Goal: Information Seeking & Learning: Learn about a topic

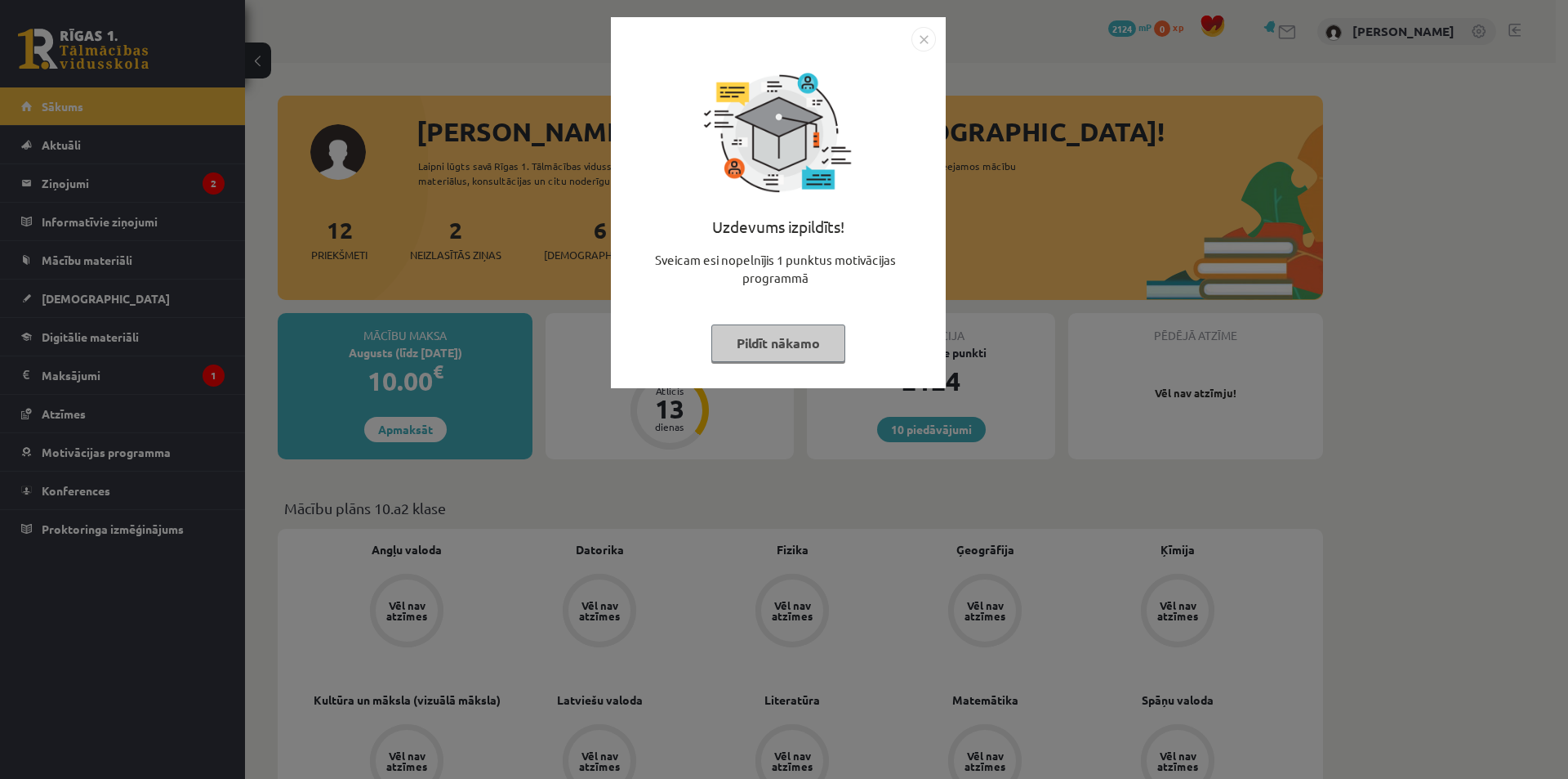
click at [928, 32] on img "Close" at bounding box center [923, 39] width 25 height 25
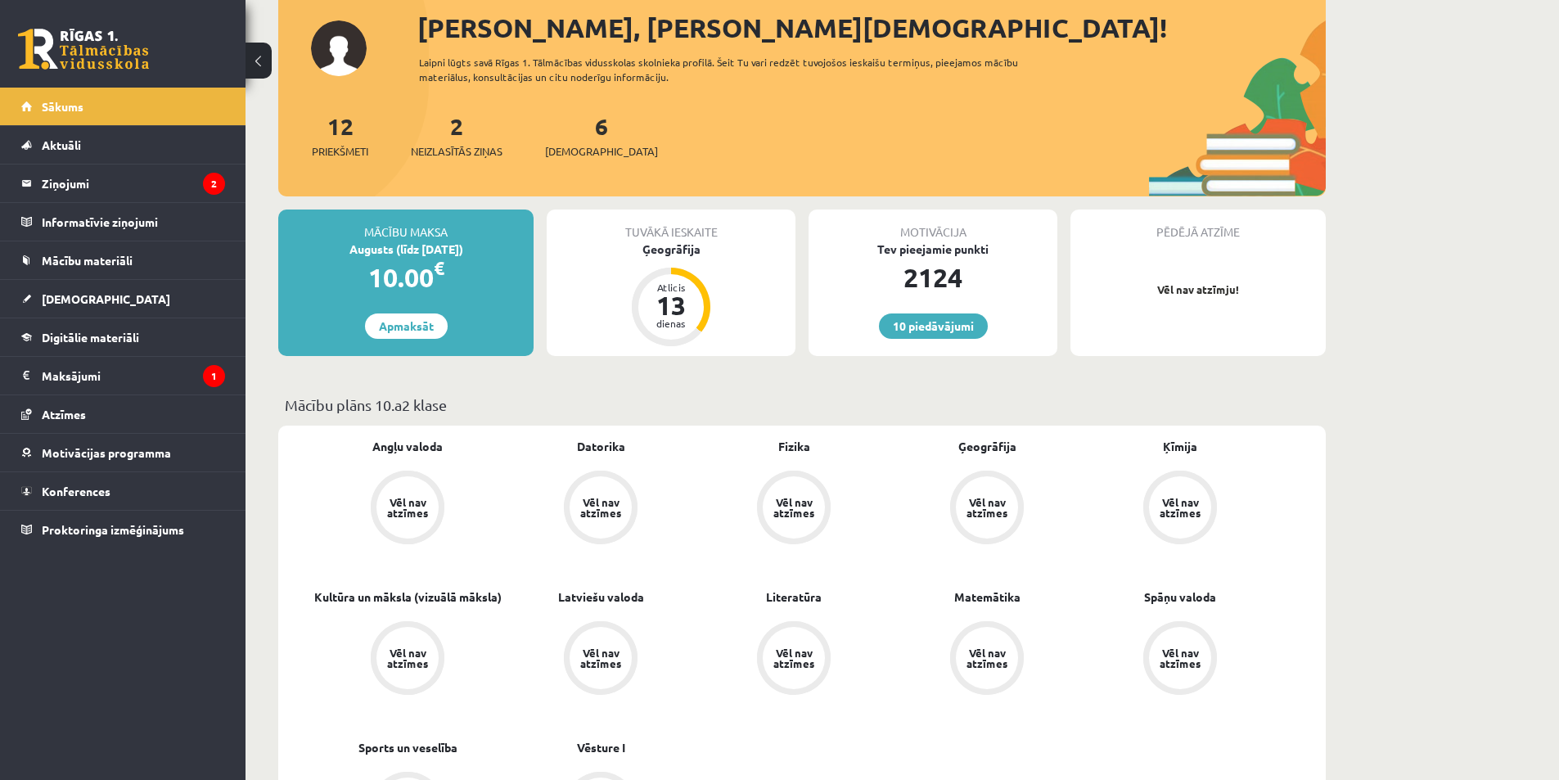
scroll to position [82, 0]
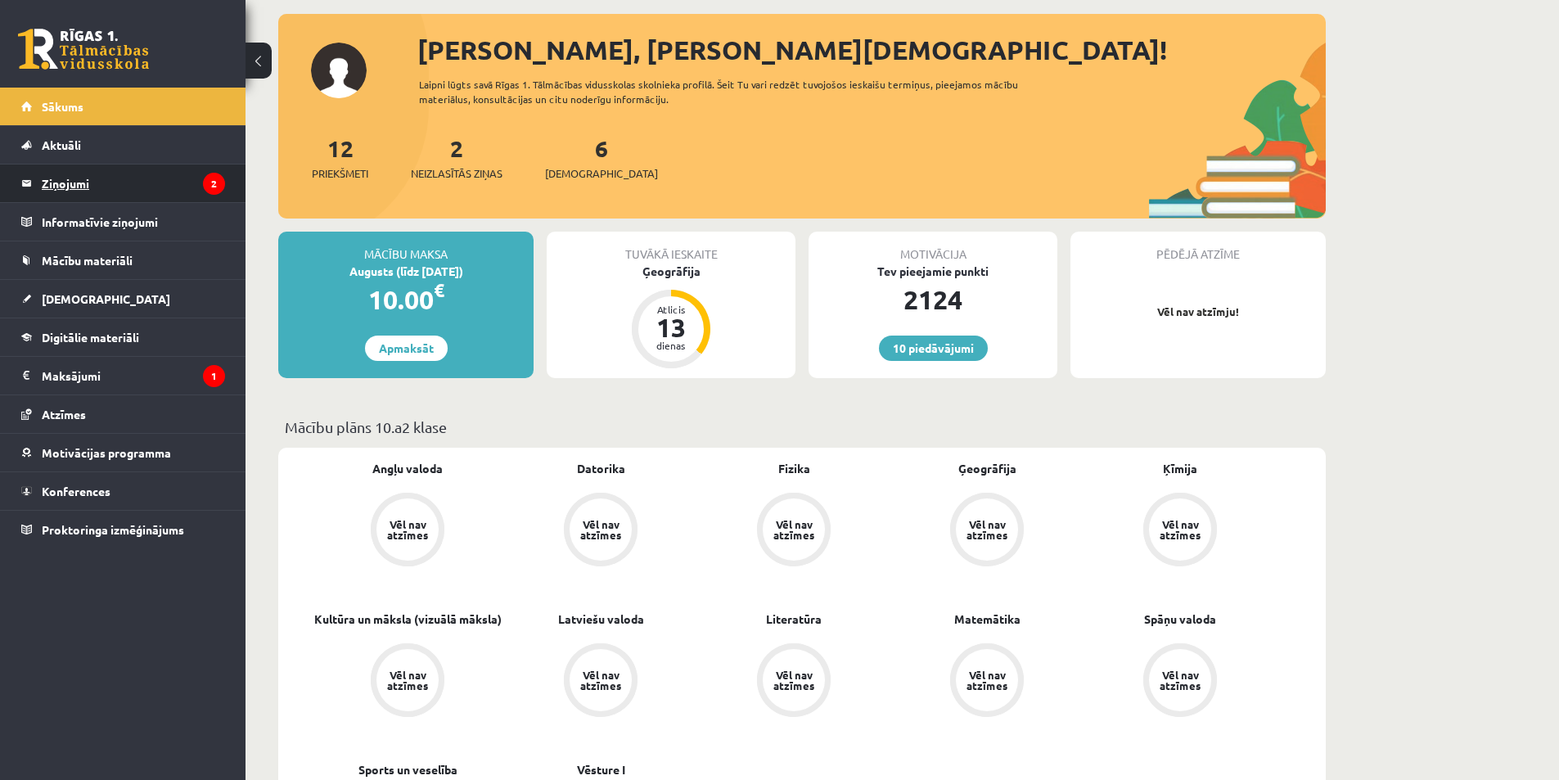
click at [123, 173] on legend "Ziņojumi 2" at bounding box center [133, 183] width 183 height 38
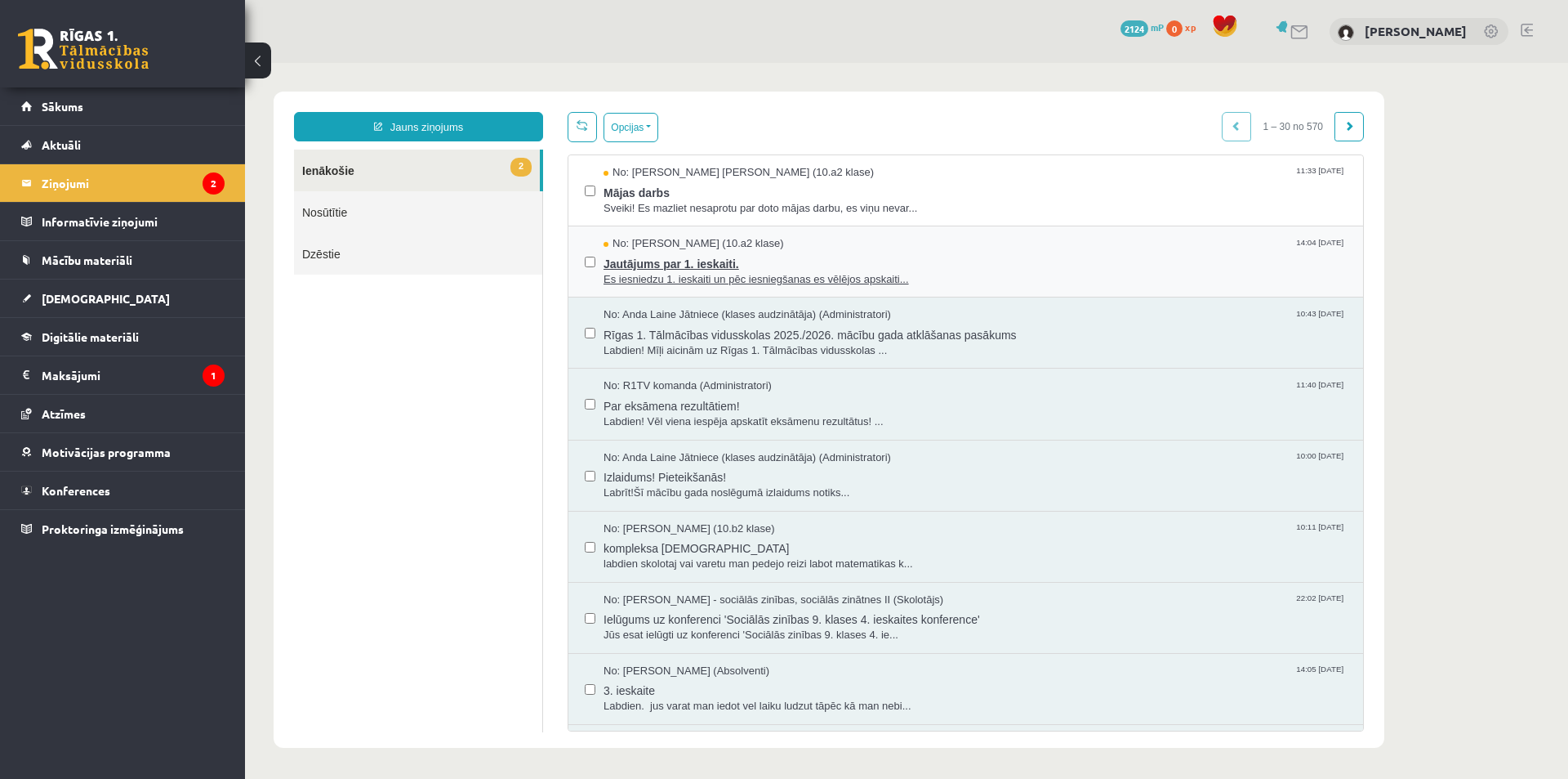
click at [836, 275] on span "Es iesniedzu 1. ieskaiti un pēc iesniegšanas es vēlējos apskaiti..." at bounding box center [975, 280] width 744 height 16
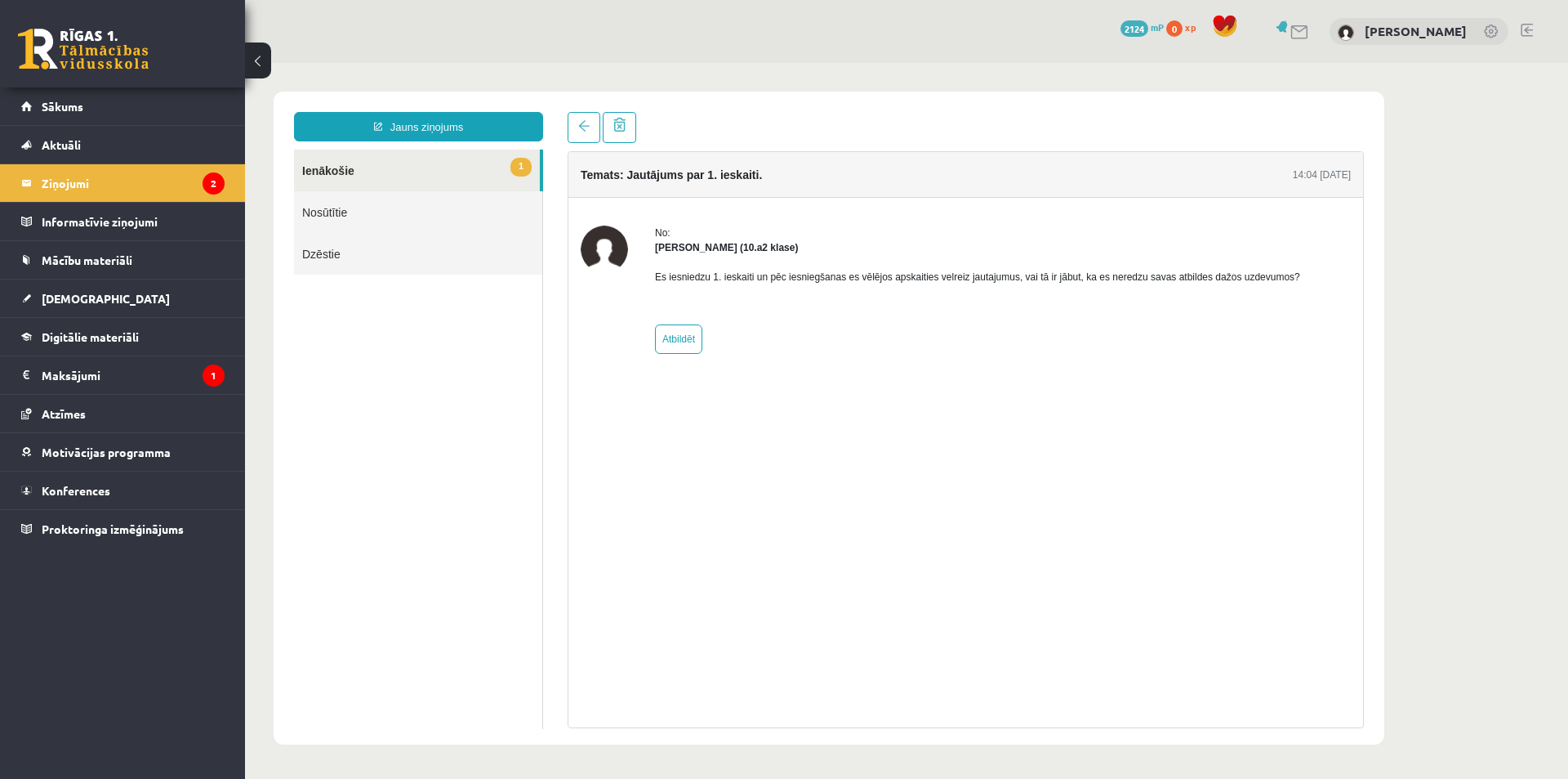
click at [332, 171] on link "1 Ienākošie" at bounding box center [417, 171] width 246 height 42
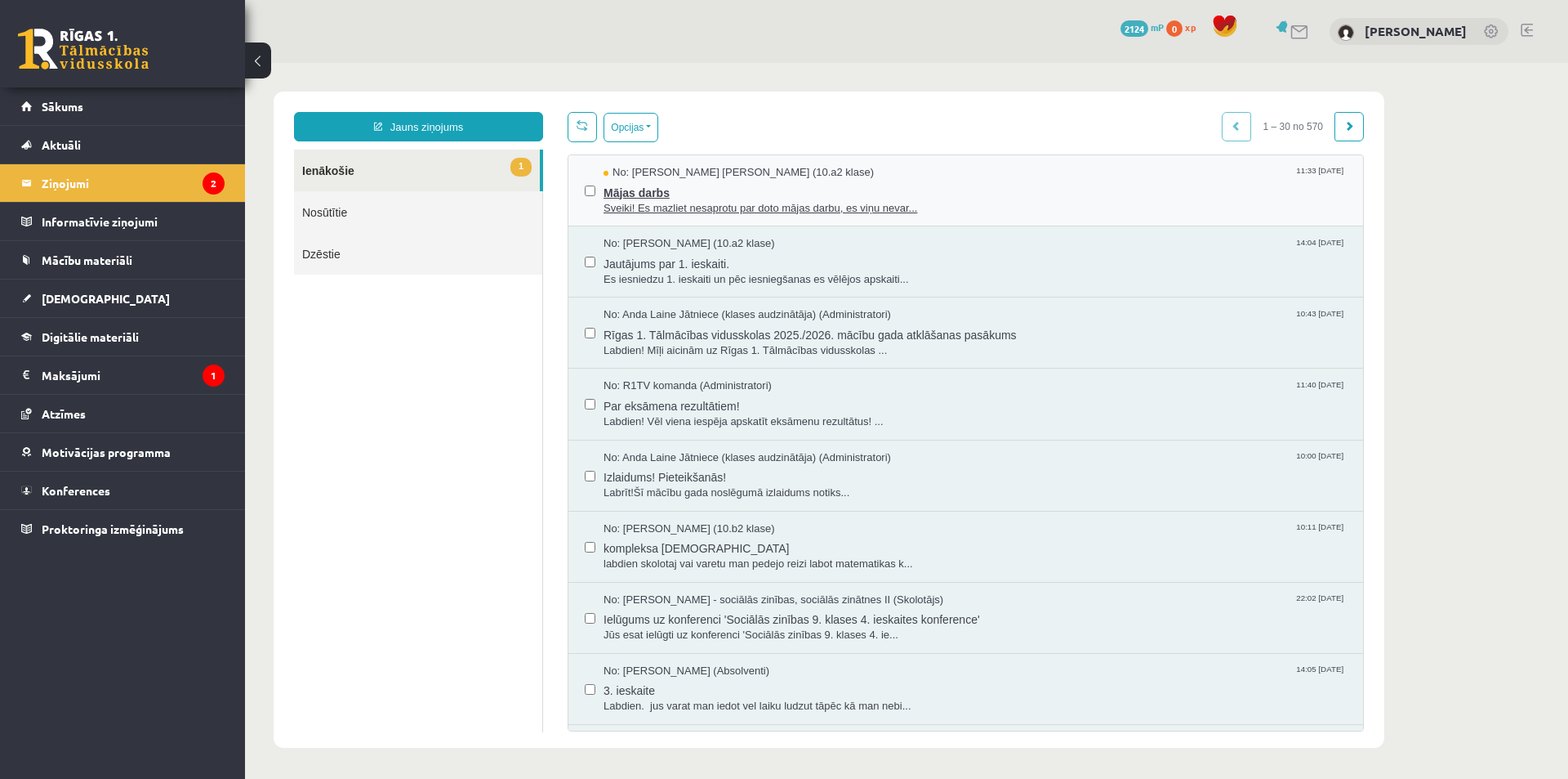
click at [647, 194] on span "Mājas darbs" at bounding box center [975, 191] width 744 height 20
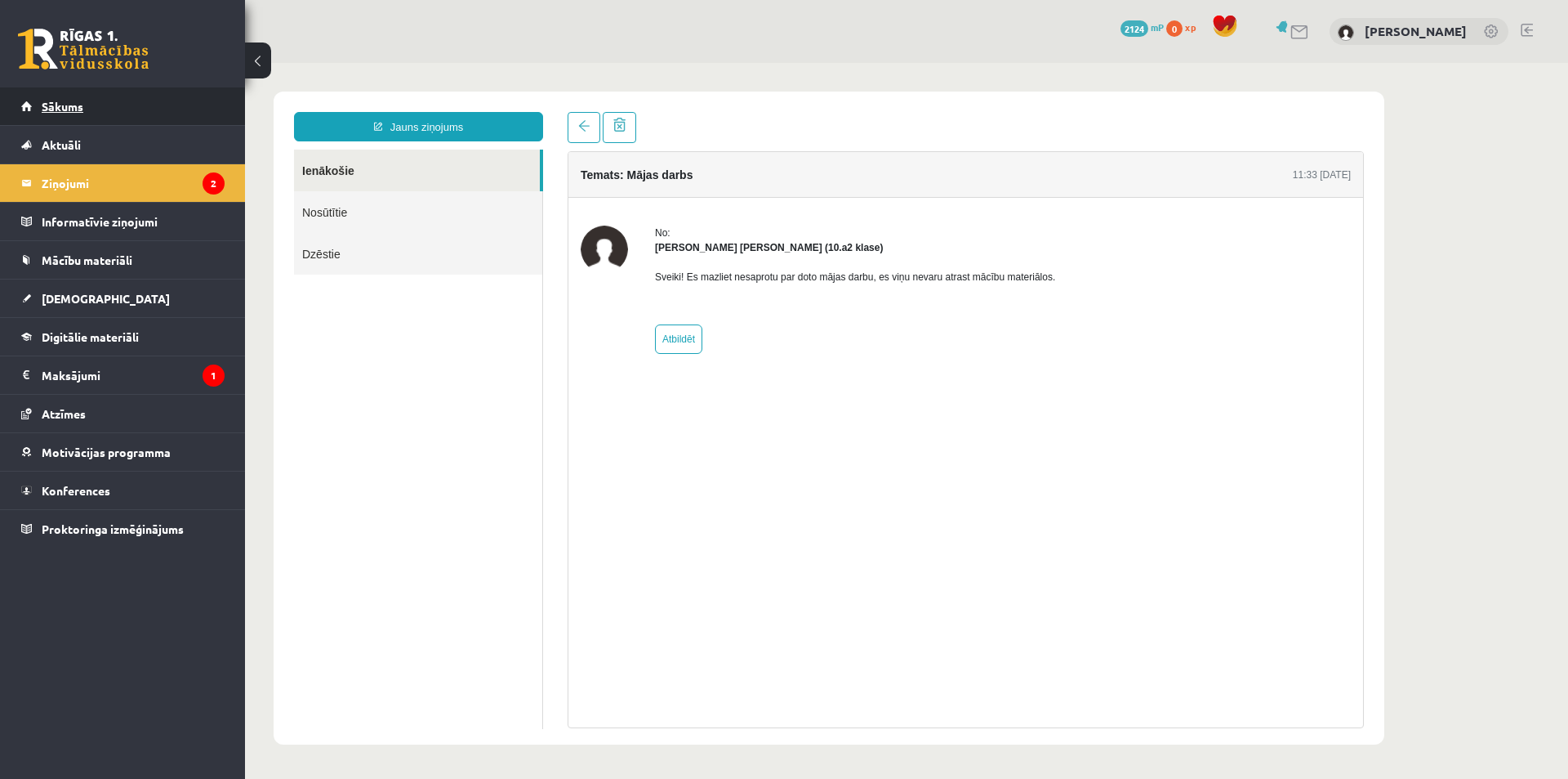
click at [51, 105] on span "Sākums" at bounding box center [63, 106] width 42 height 15
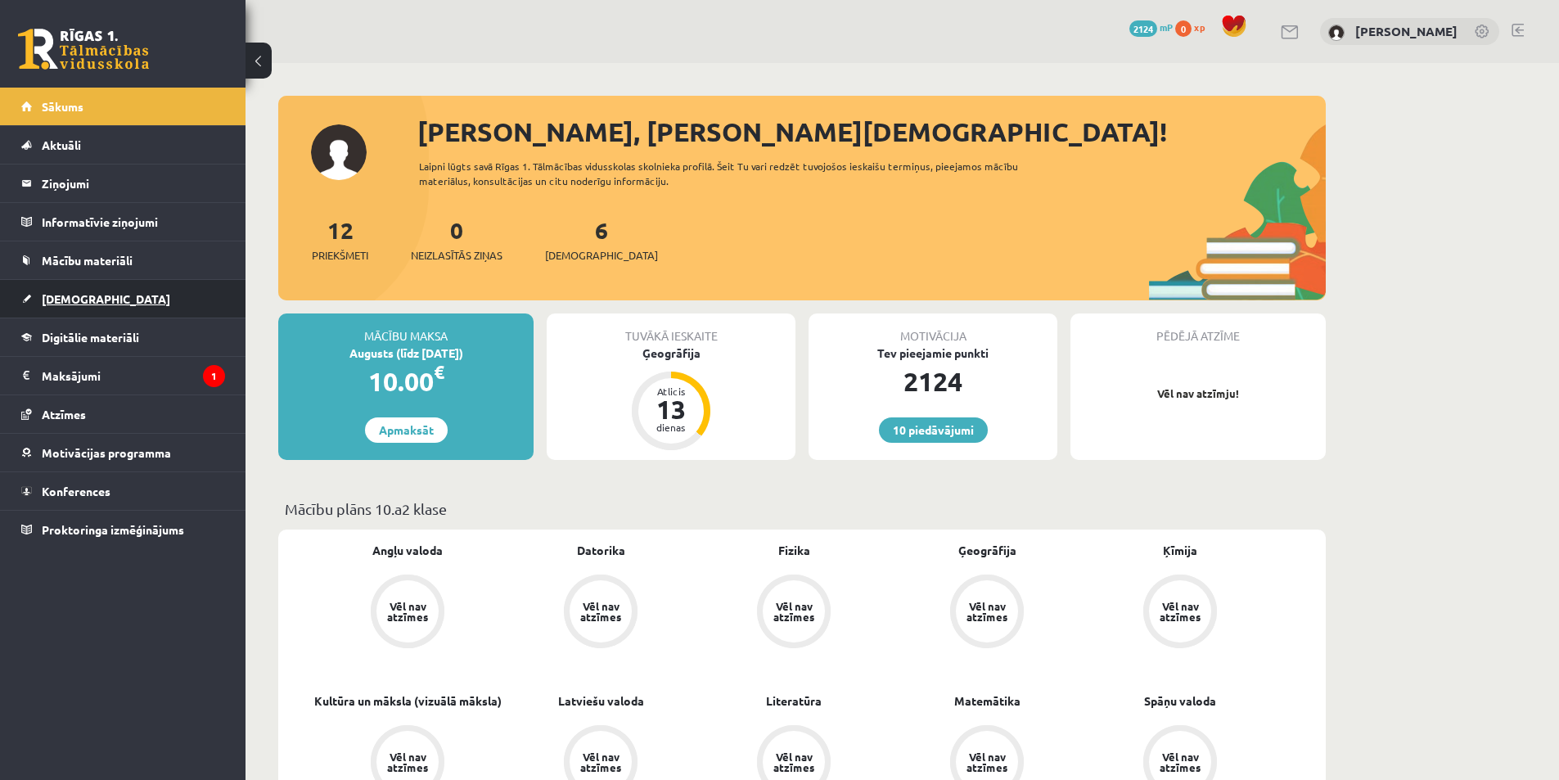
click at [48, 299] on span "[DEMOGRAPHIC_DATA]" at bounding box center [106, 298] width 128 height 15
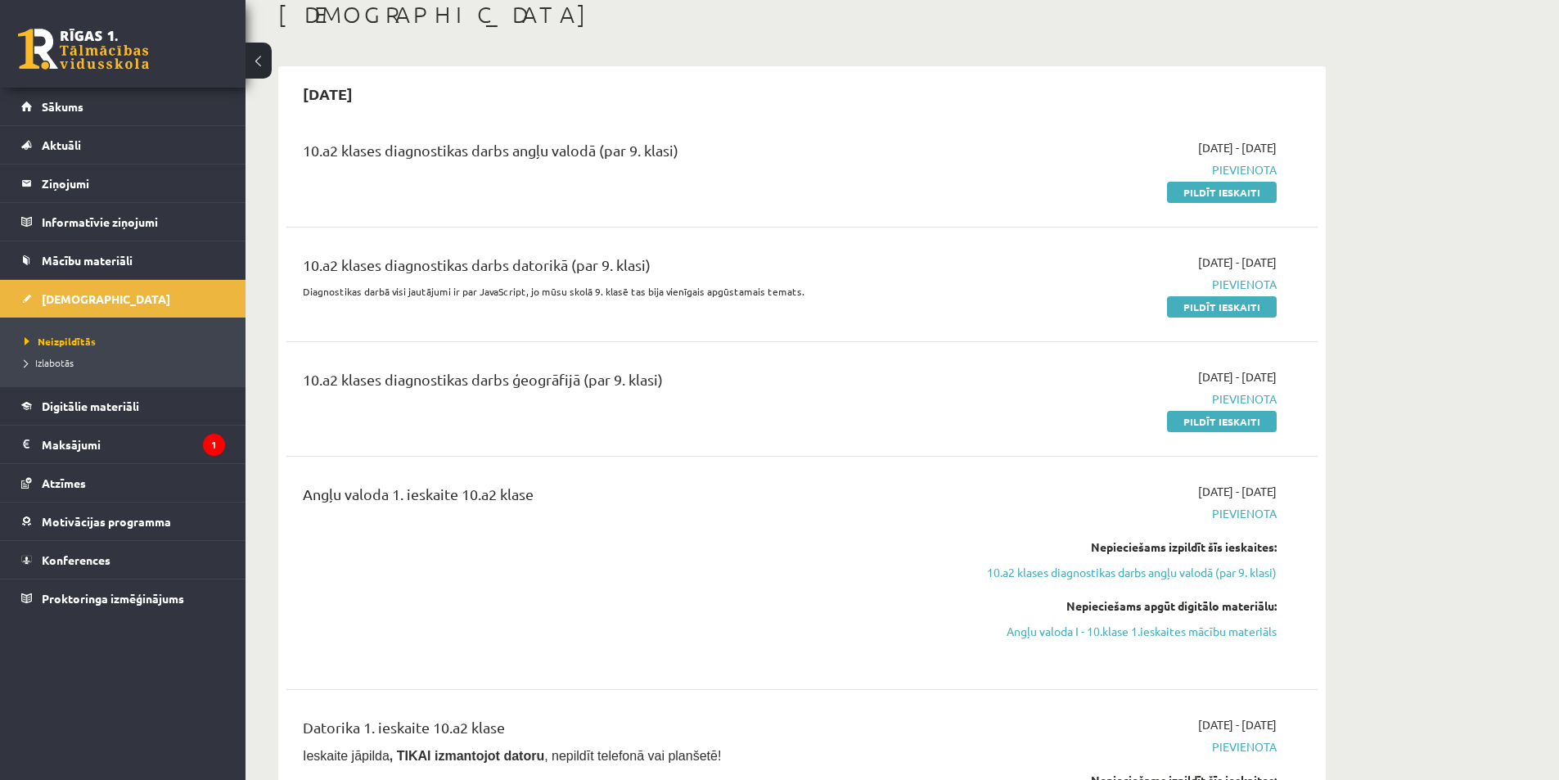
scroll to position [82, 0]
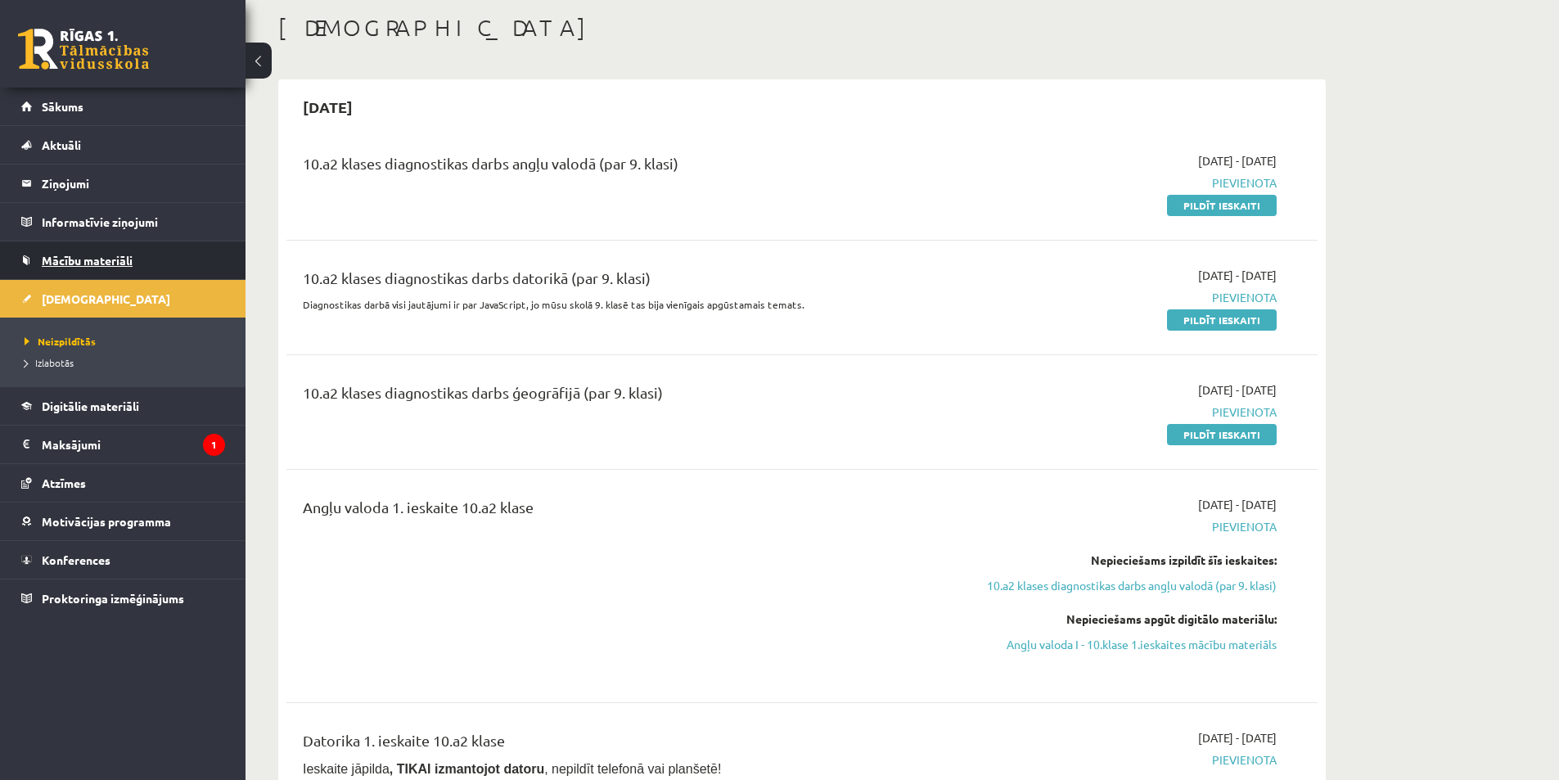
click at [79, 262] on span "Mācību materiāli" at bounding box center [87, 260] width 91 height 15
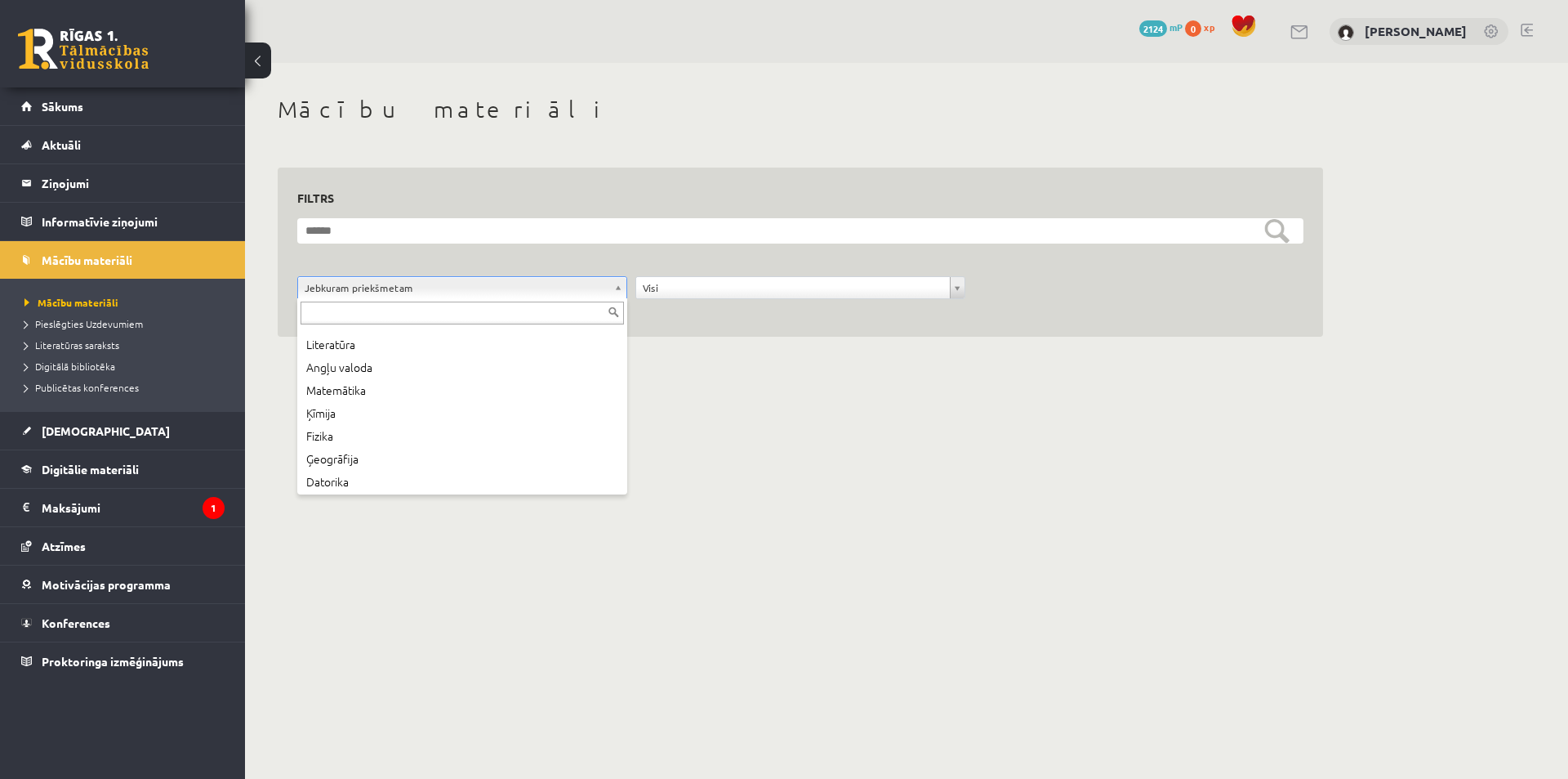
scroll to position [43, 0]
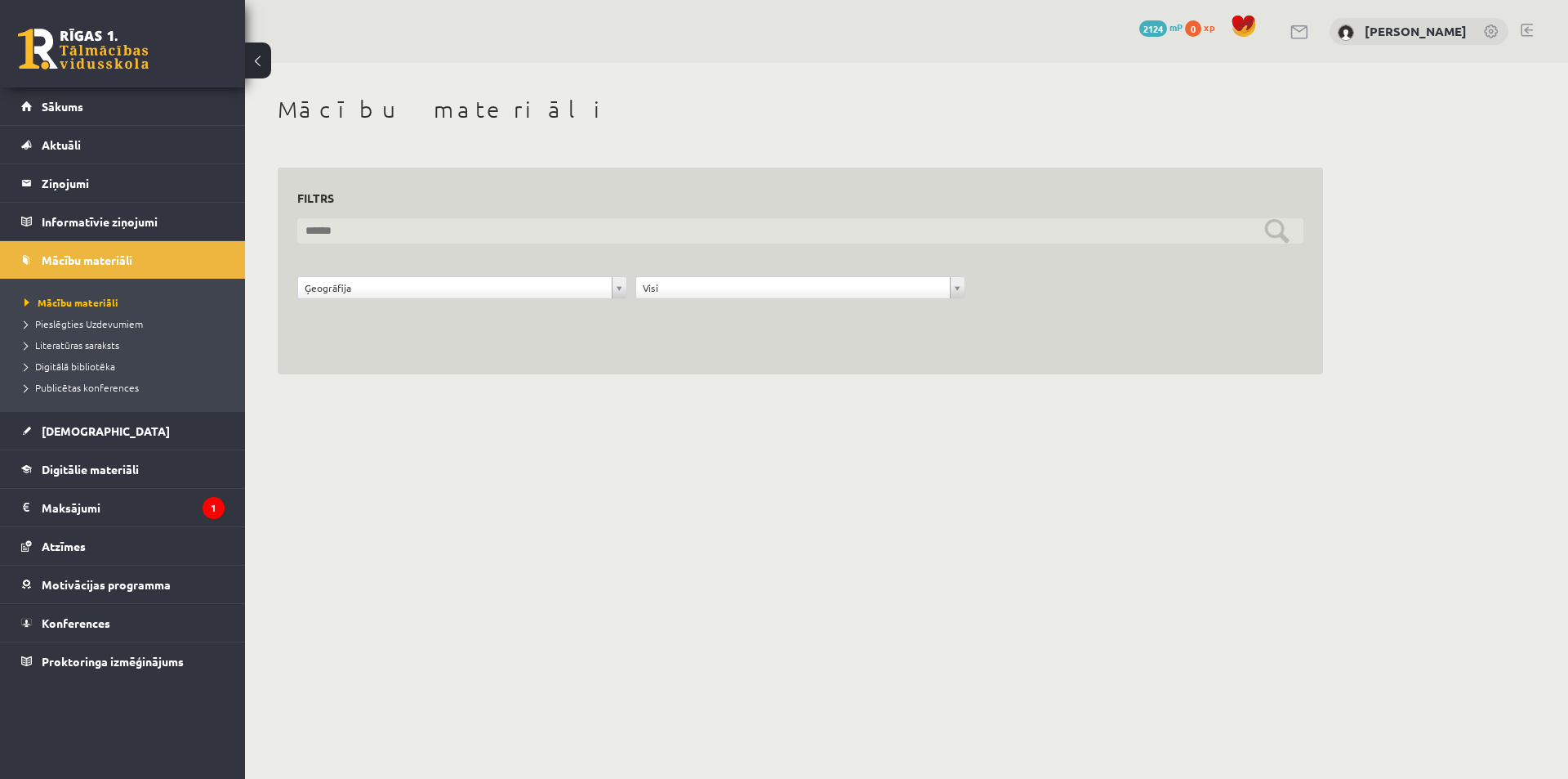
click at [1278, 235] on input "text" at bounding box center [800, 230] width 1006 height 25
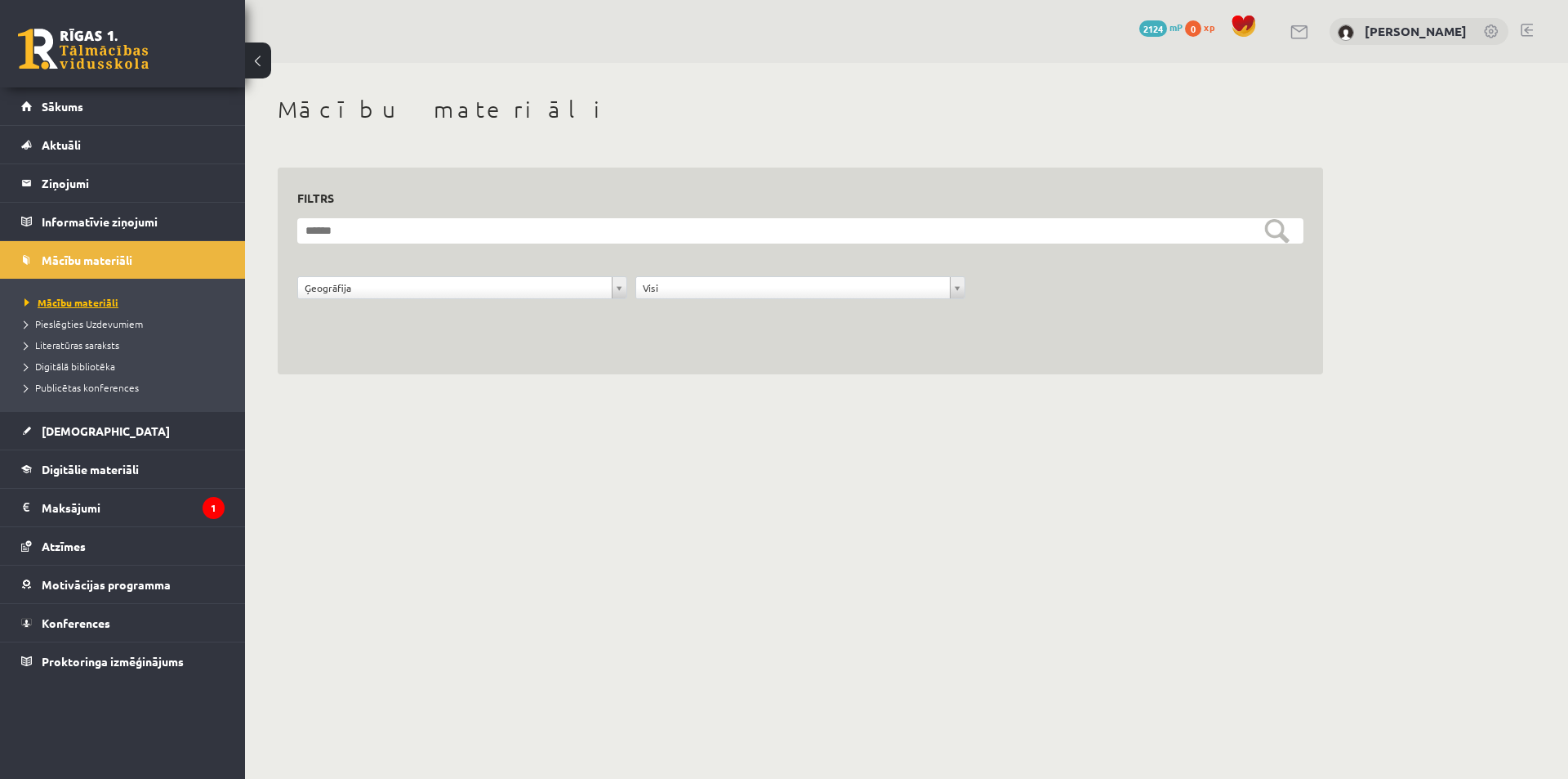
click at [105, 303] on span "Mācību materiāli" at bounding box center [72, 302] width 94 height 13
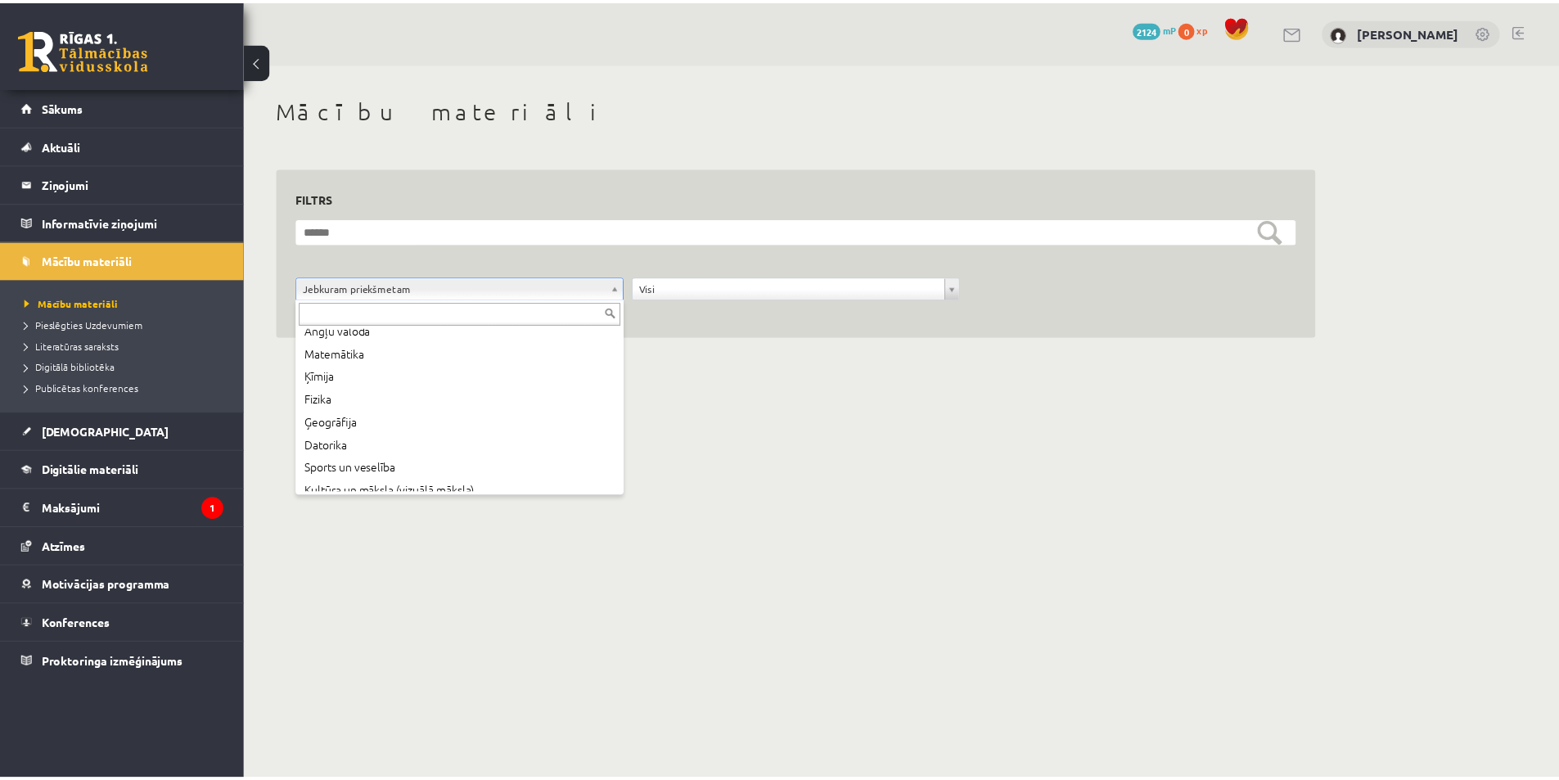
scroll to position [80, 0]
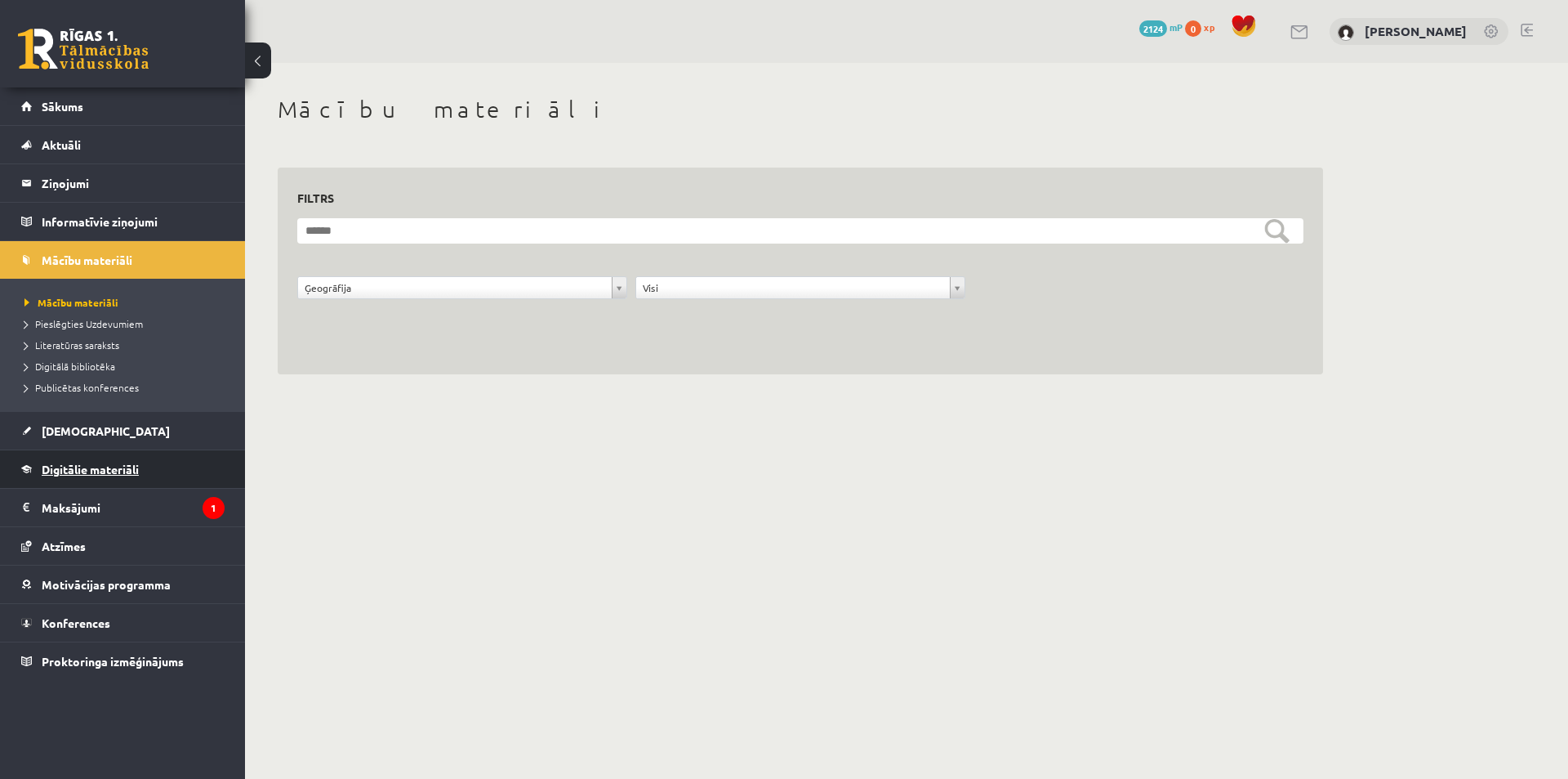
click at [123, 461] on link "Digitālie materiāli" at bounding box center [123, 469] width 204 height 38
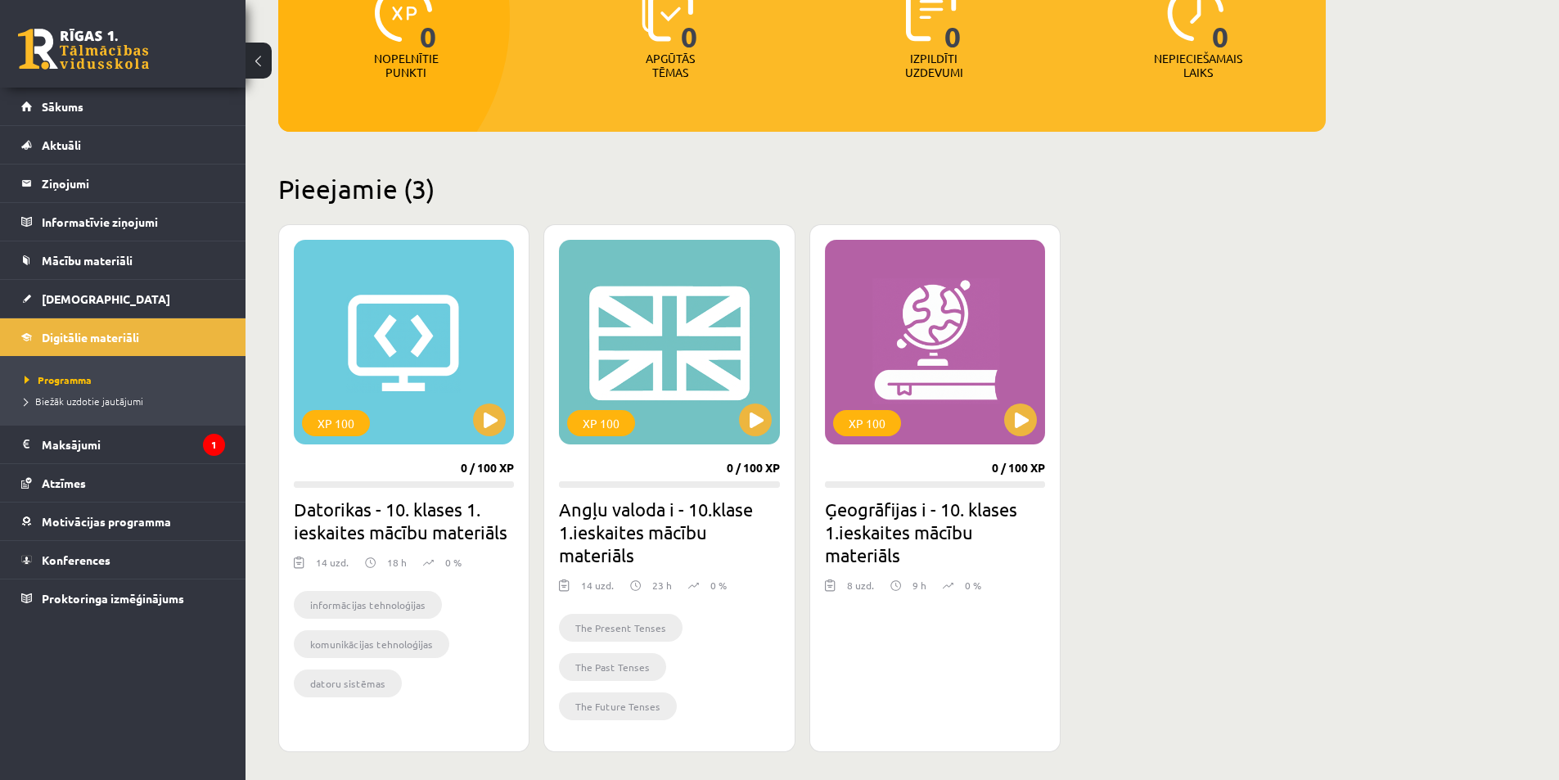
scroll to position [245, 0]
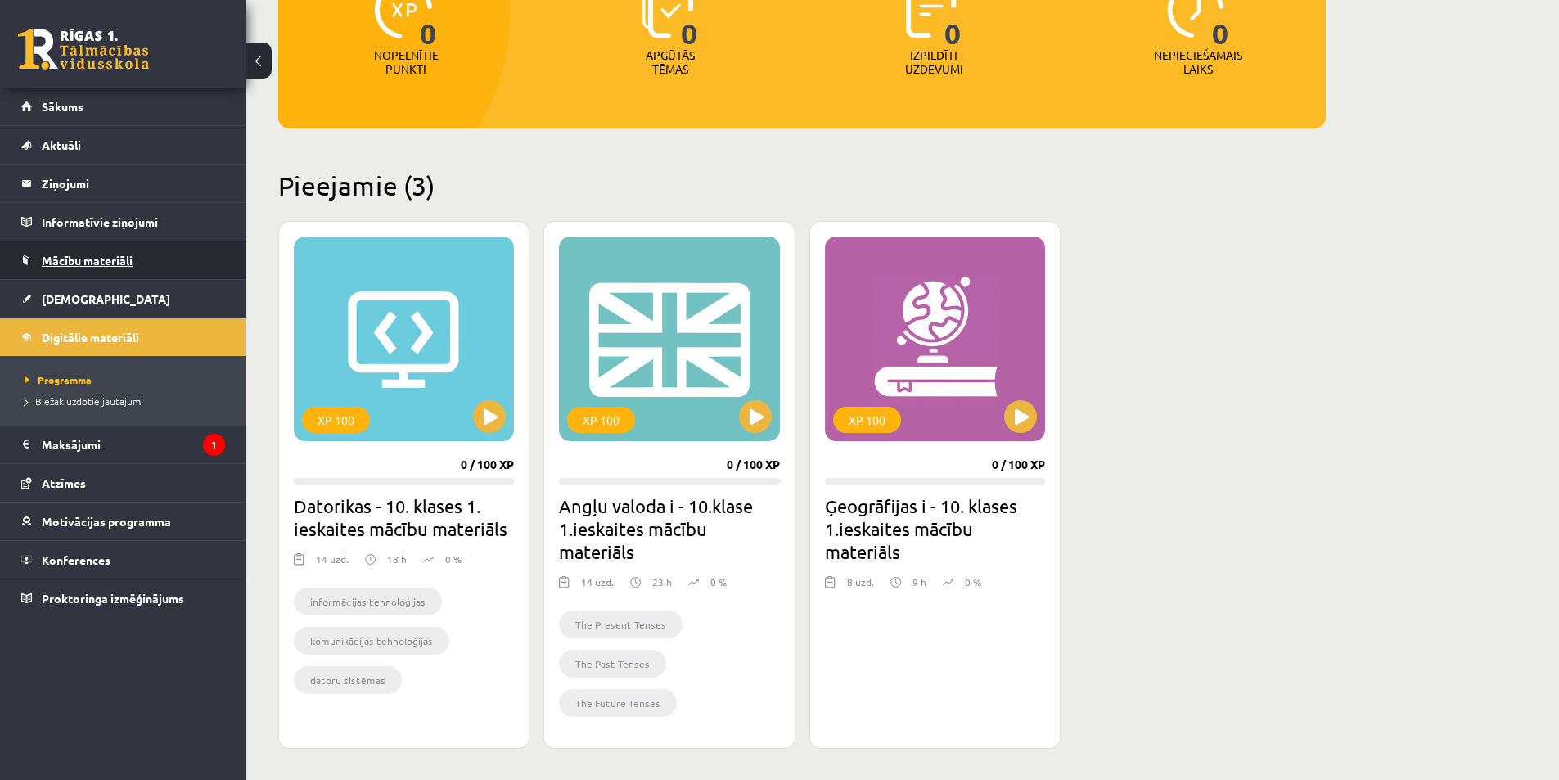
click at [124, 256] on span "Mācību materiāli" at bounding box center [87, 260] width 91 height 15
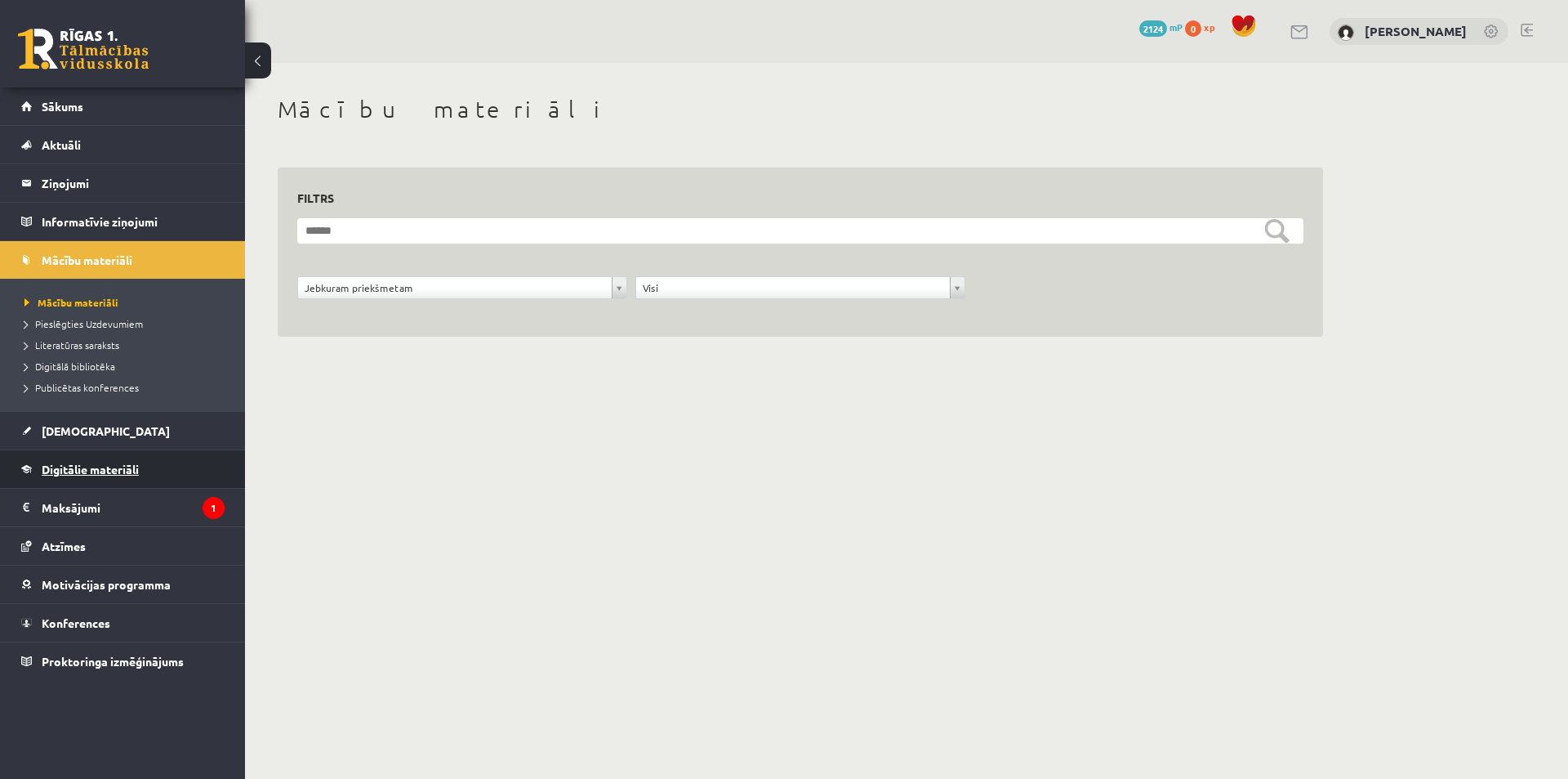
click at [88, 469] on span "Digitālie materiāli" at bounding box center [90, 468] width 97 height 15
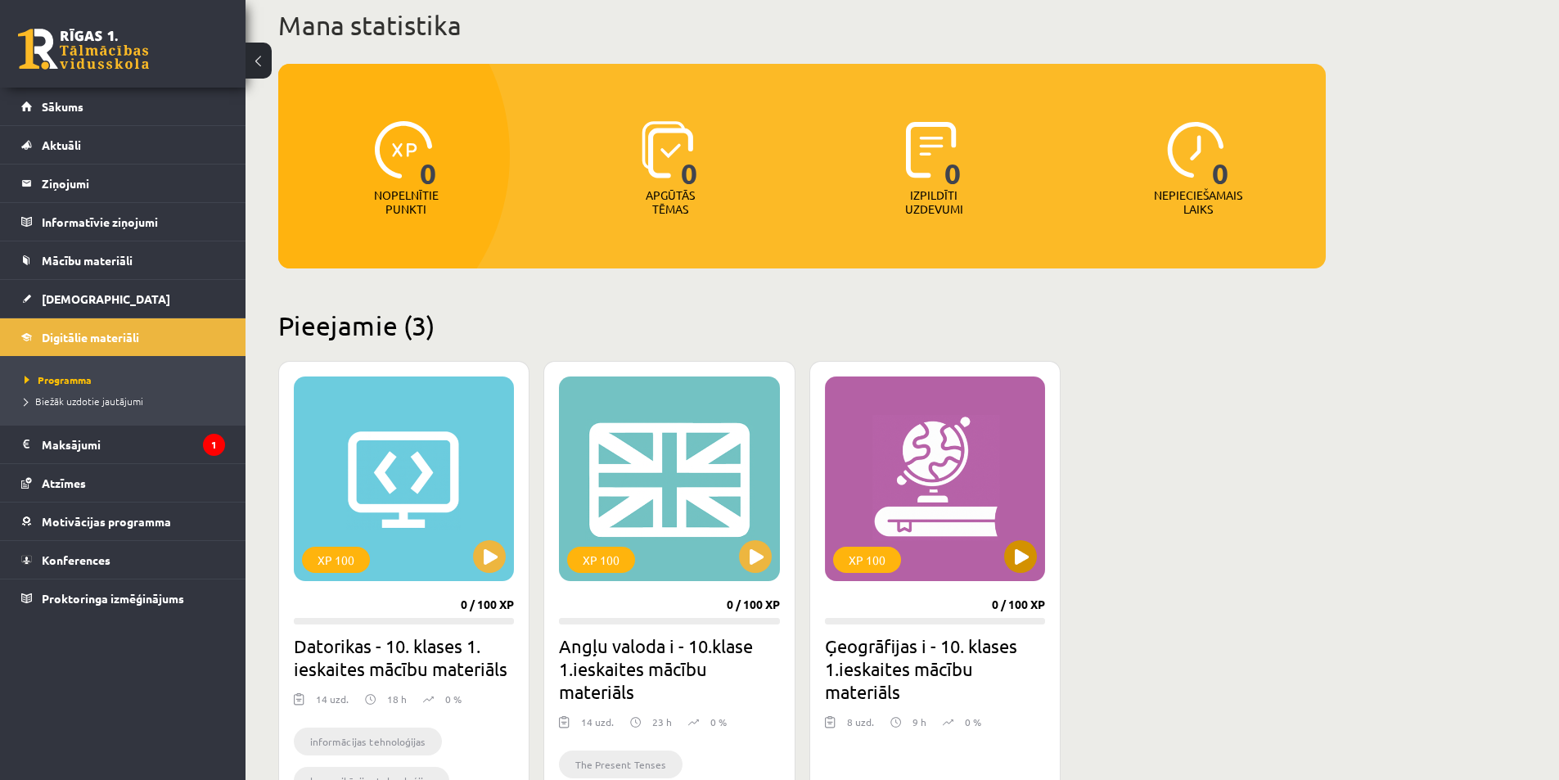
scroll to position [245, 0]
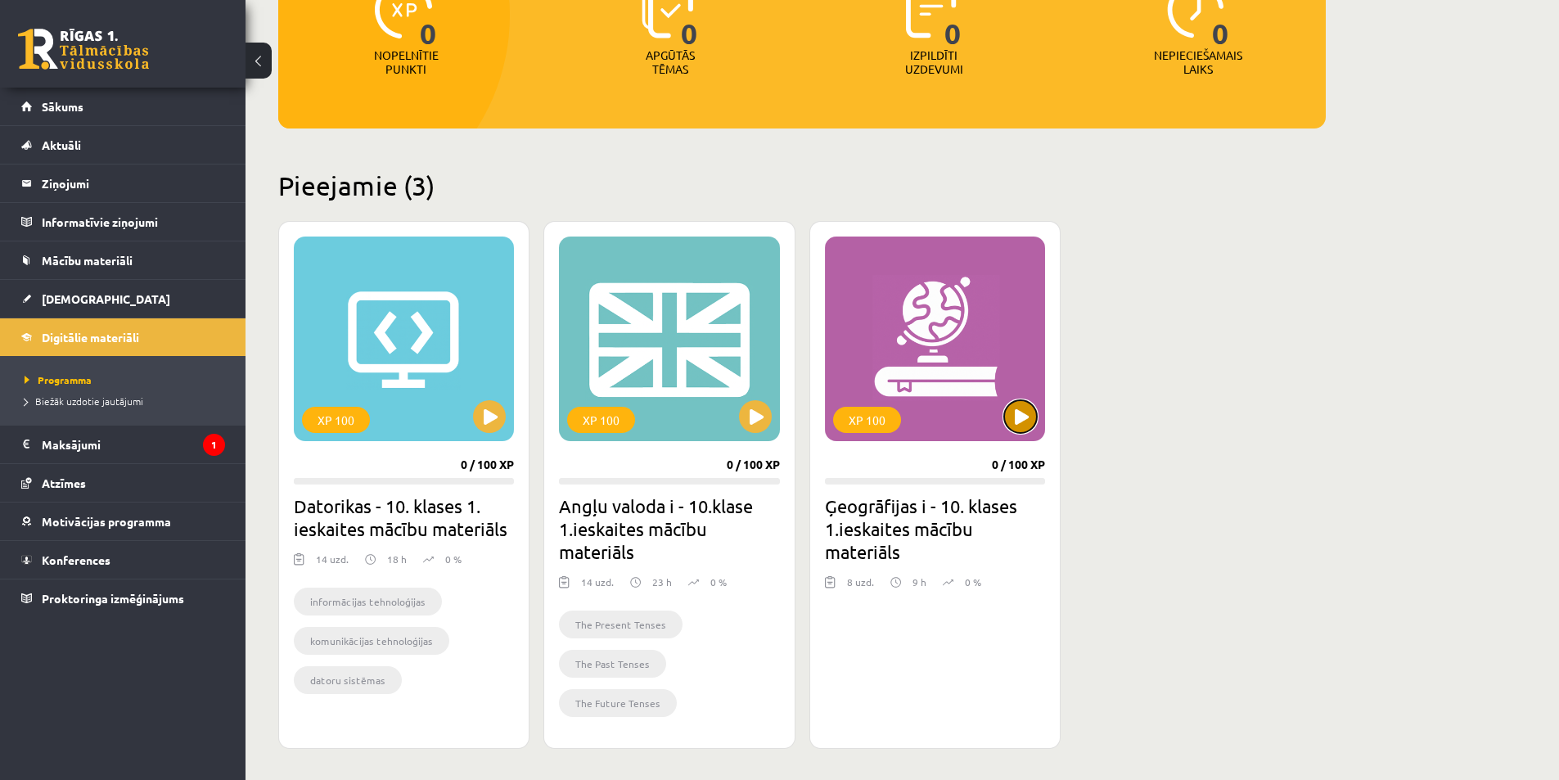
click at [1012, 421] on button at bounding box center [1020, 416] width 33 height 33
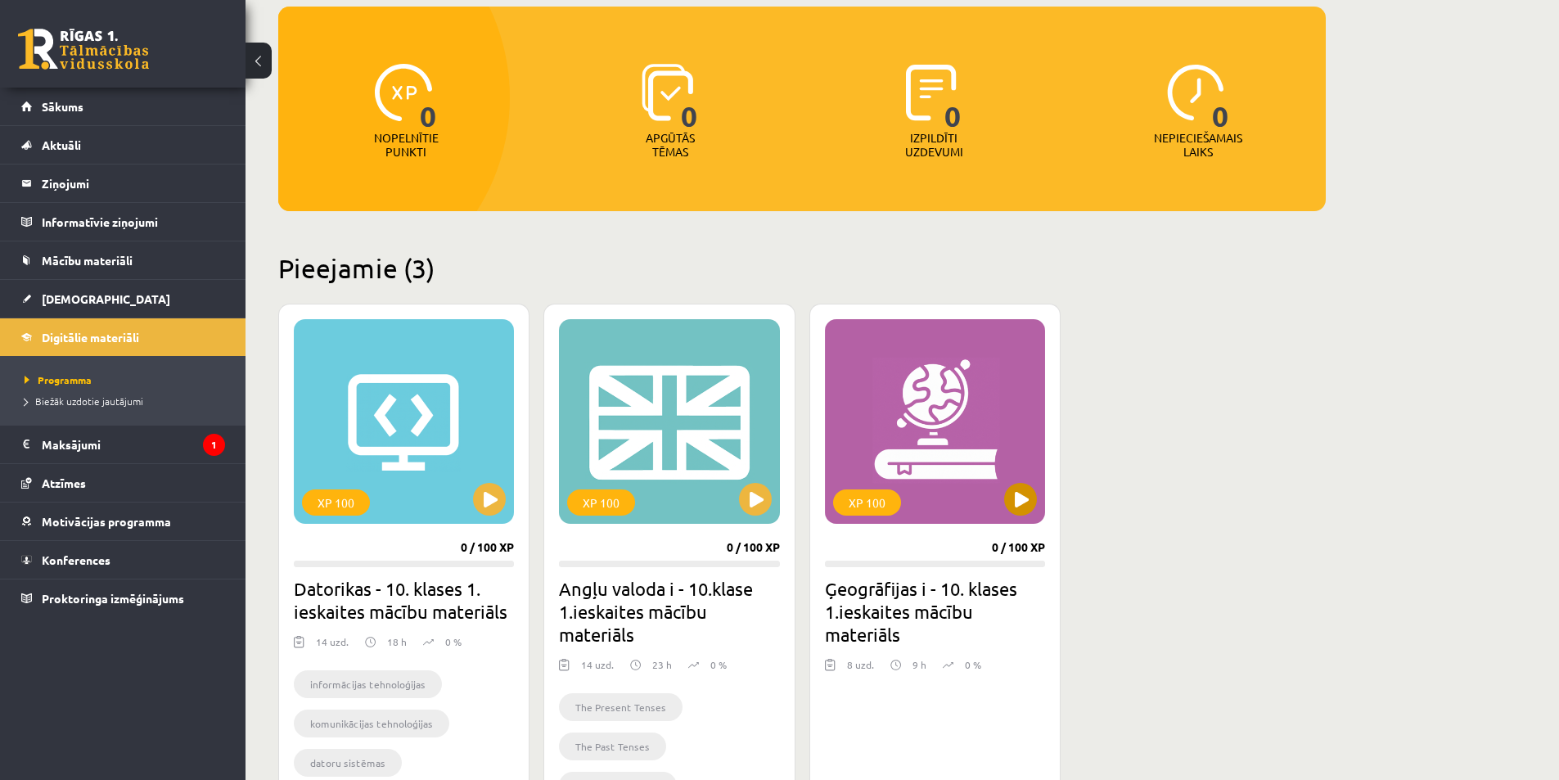
scroll to position [0, 0]
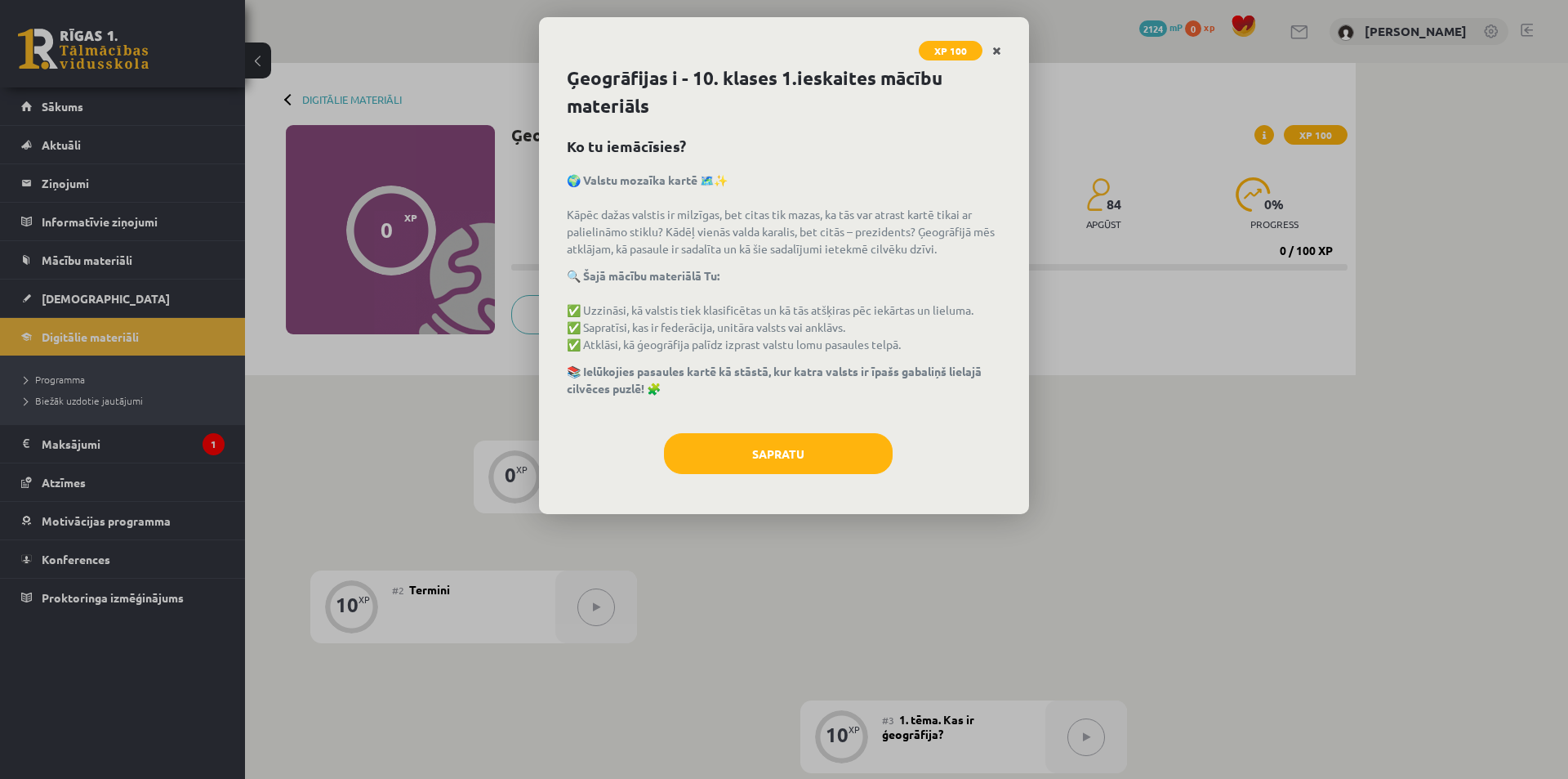
click at [993, 51] on icon "Close" at bounding box center [996, 51] width 9 height 11
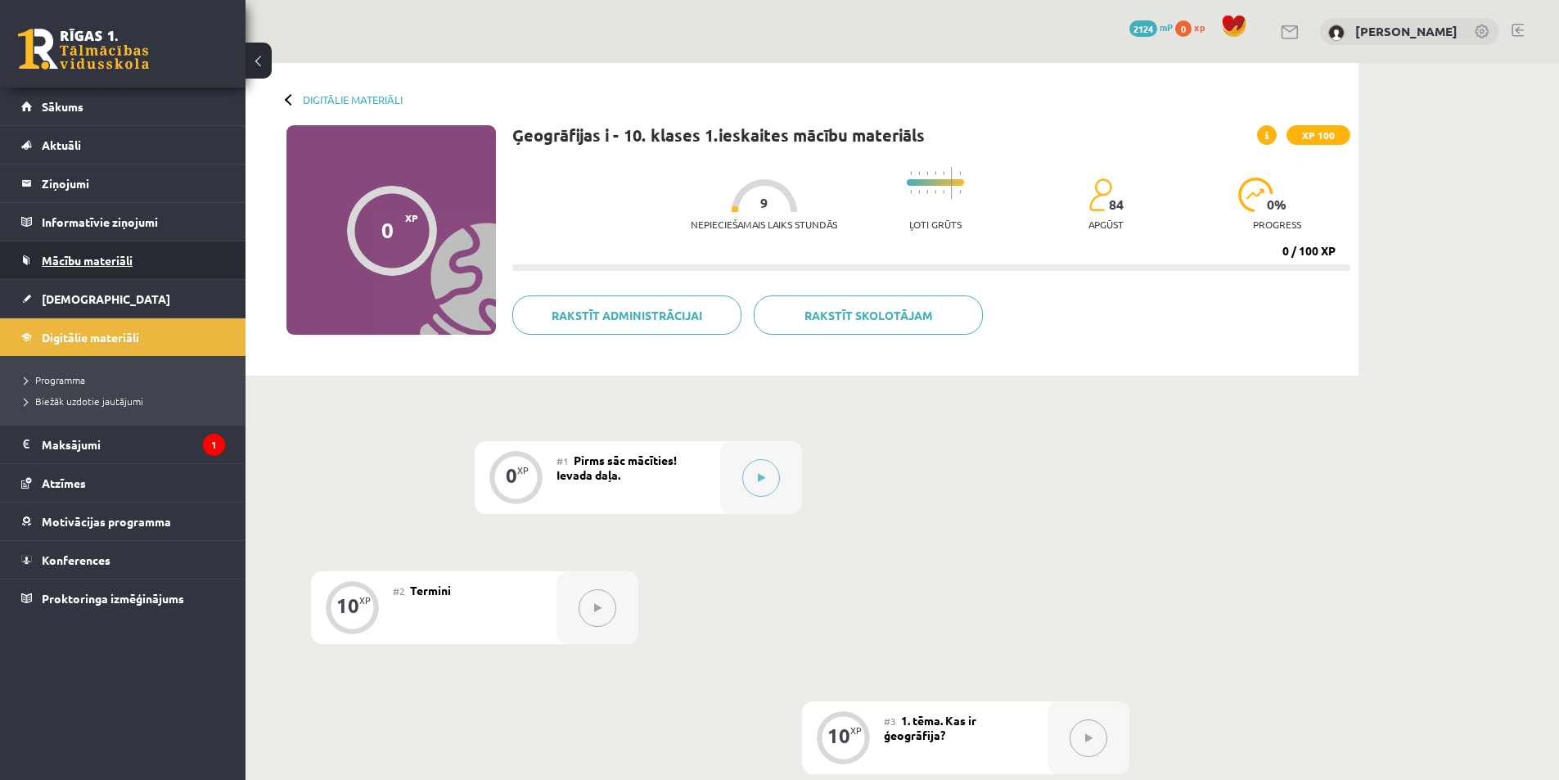
click at [114, 259] on span "Mācību materiāli" at bounding box center [87, 260] width 91 height 15
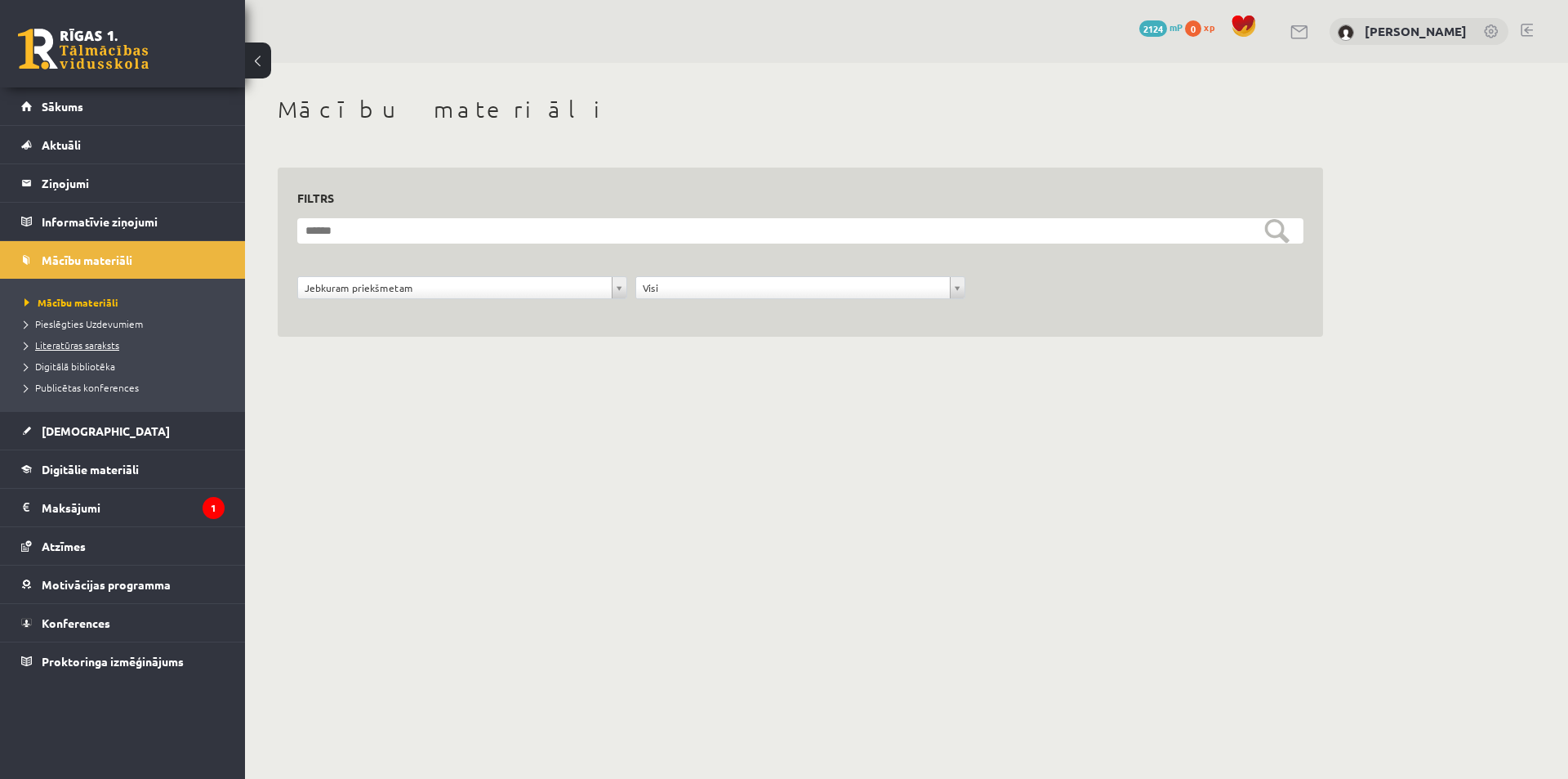
click at [104, 347] on span "Literatūras saraksts" at bounding box center [72, 345] width 95 height 13
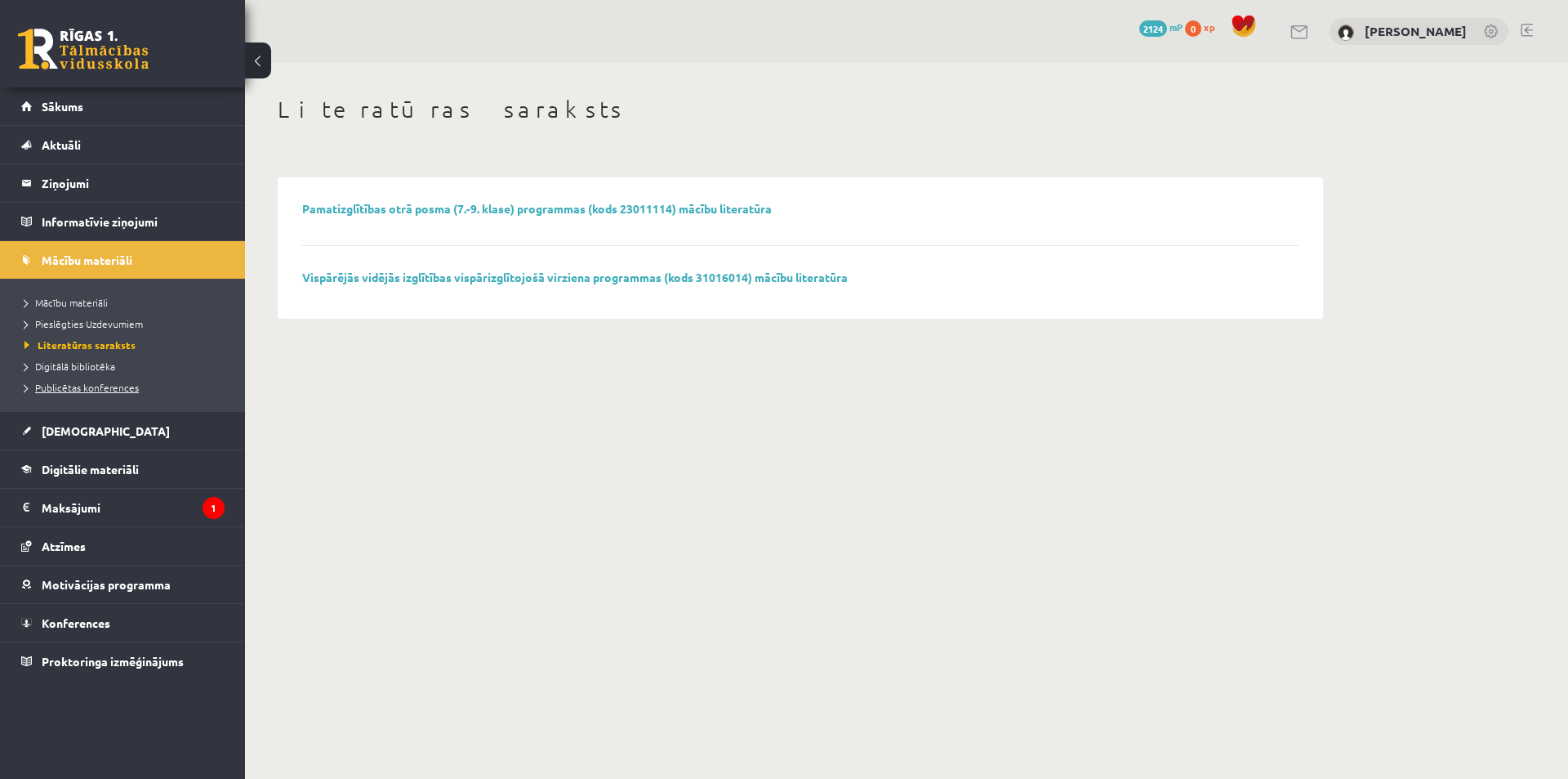
click at [88, 390] on span "Publicētas konferences" at bounding box center [82, 387] width 115 height 13
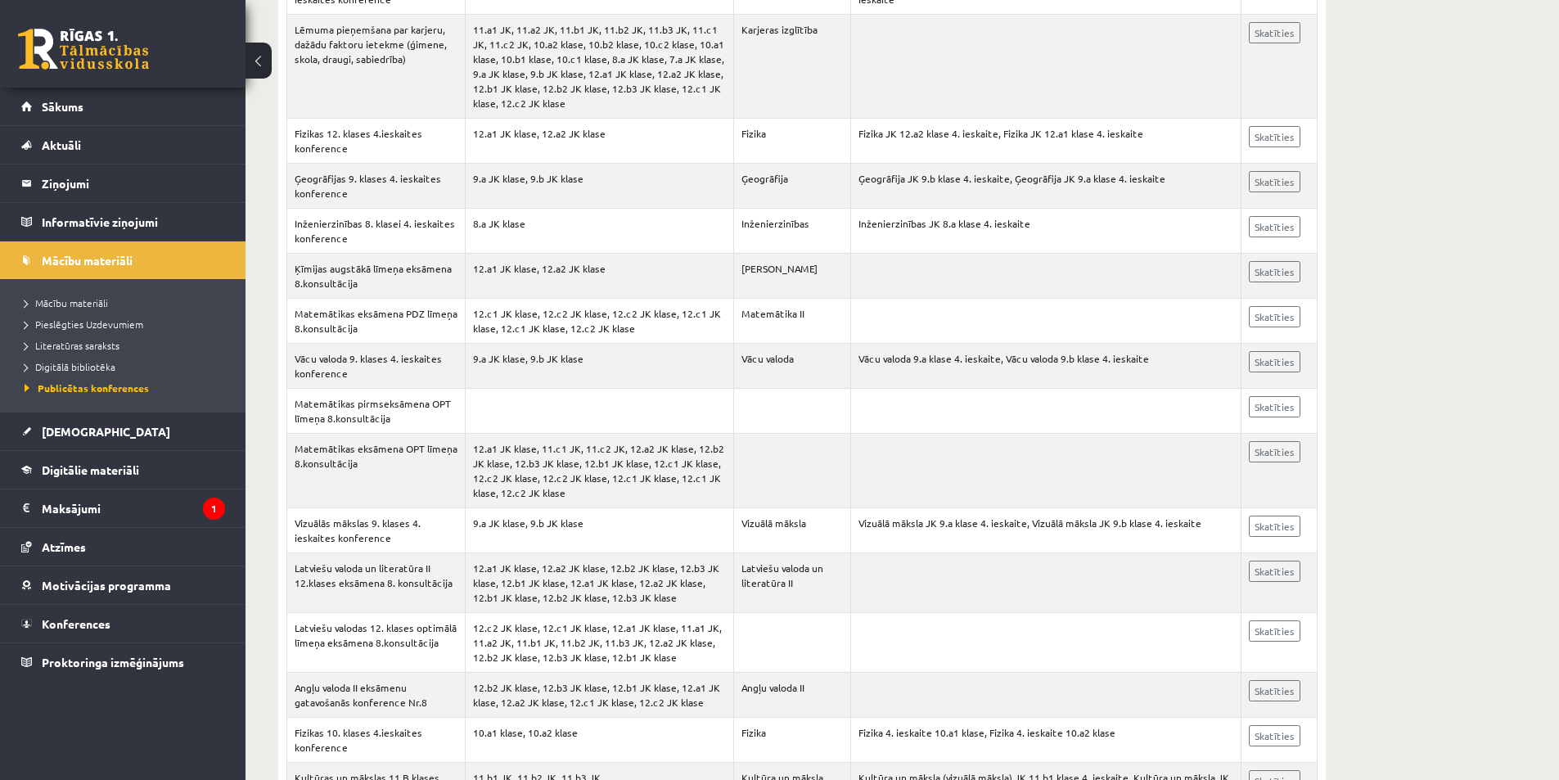
scroll to position [655, 0]
click at [98, 260] on span "Mācību materiāli" at bounding box center [87, 260] width 91 height 15
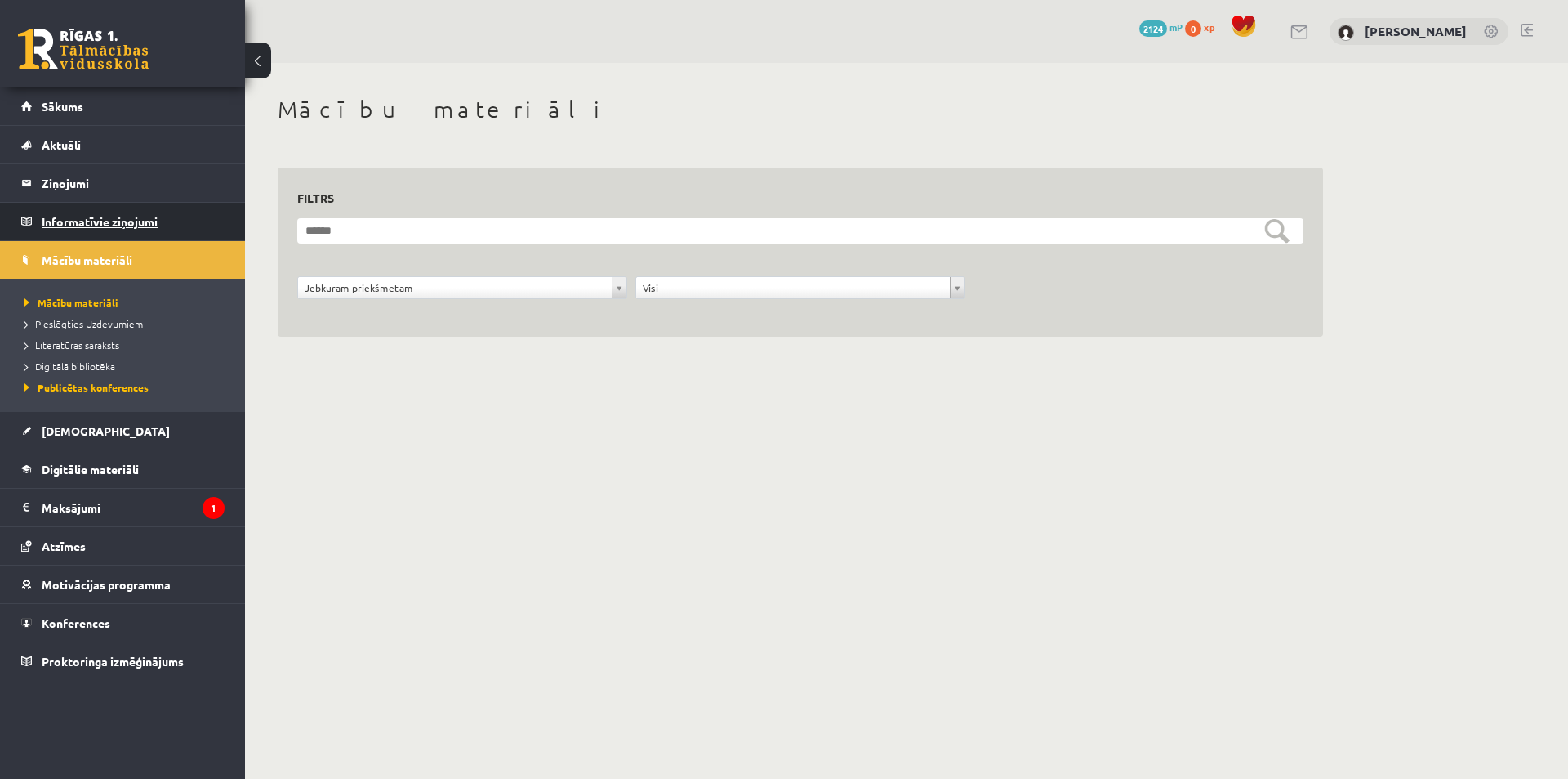
click at [124, 223] on legend "Informatīvie ziņojumi 1" at bounding box center [133, 222] width 183 height 38
